Goal: Transaction & Acquisition: Obtain resource

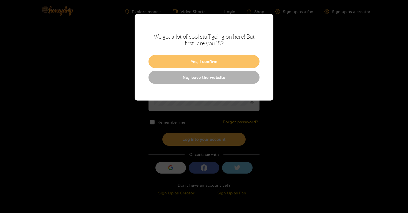
click at [191, 62] on button "Yes, I confirm" at bounding box center [203, 61] width 111 height 13
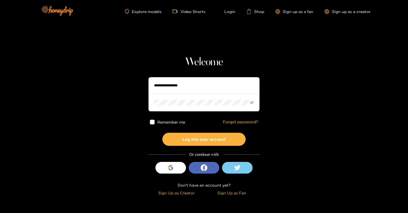
click at [186, 81] on input "text" at bounding box center [203, 85] width 111 height 17
type input "**********"
click at [162, 133] on button "Log into your account" at bounding box center [203, 139] width 83 height 13
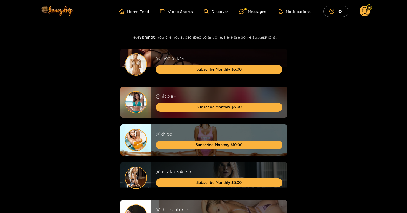
click at [361, 11] on circle at bounding box center [365, 11] width 11 height 11
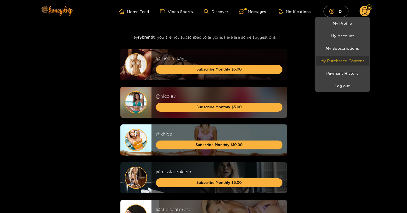
click at [346, 57] on link "My Purchased Content" at bounding box center [342, 61] width 53 height 10
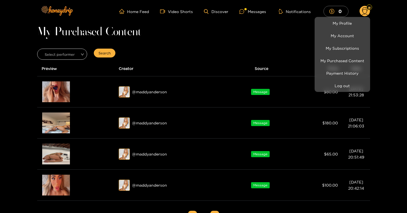
click at [234, 50] on div at bounding box center [203, 106] width 407 height 213
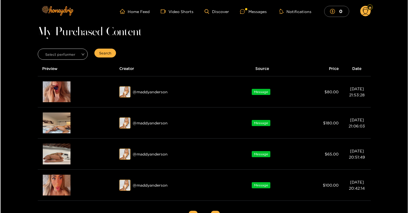
scroll to position [24, 0]
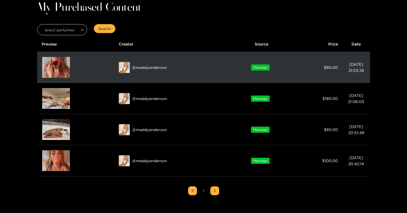
click at [291, 67] on td "Message" at bounding box center [261, 67] width 61 height 31
click at [262, 66] on span "Message" at bounding box center [260, 67] width 19 height 6
click at [164, 68] on div "@ maddyanderson" at bounding box center [173, 67] width 108 height 11
click at [83, 67] on div at bounding box center [76, 67] width 68 height 22
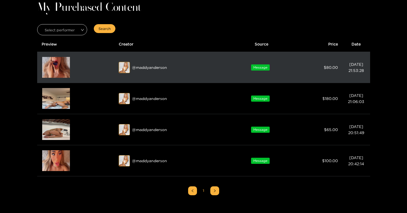
click at [55, 67] on img at bounding box center [56, 67] width 28 height 21
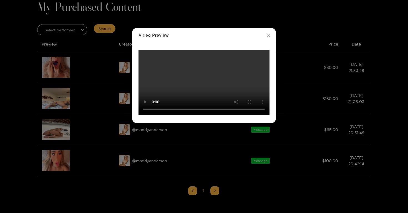
click at [194, 12] on div "Video Preview Your browser does not support the video tag." at bounding box center [204, 106] width 408 height 213
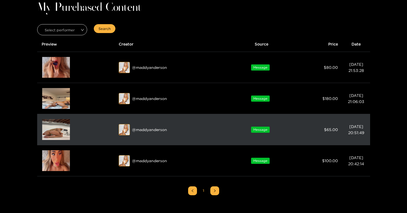
click at [55, 133] on img at bounding box center [56, 129] width 28 height 21
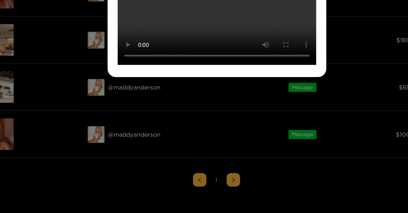
scroll to position [83, 0]
click at [208, 115] on video "Your browser does not support the video tag." at bounding box center [203, 82] width 131 height 65
